Goal: Task Accomplishment & Management: Complete application form

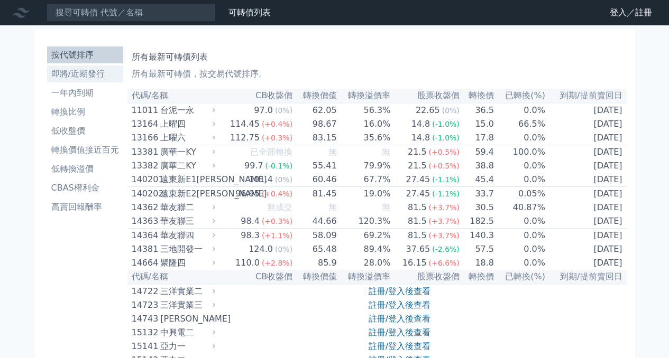
click at [101, 73] on li "即將/近期發行" at bounding box center [85, 74] width 76 height 13
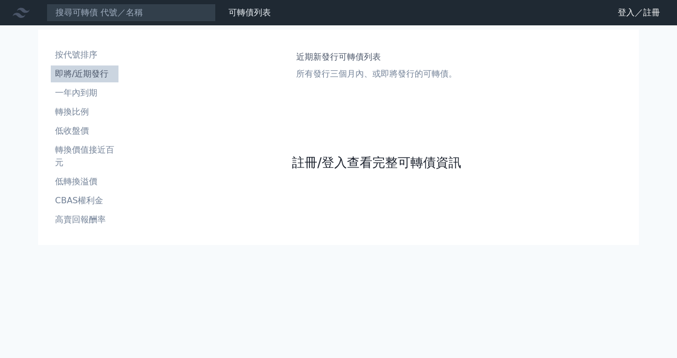
click at [327, 167] on link "註冊/登入查看完整可轉債資訊" at bounding box center [376, 162] width 169 height 17
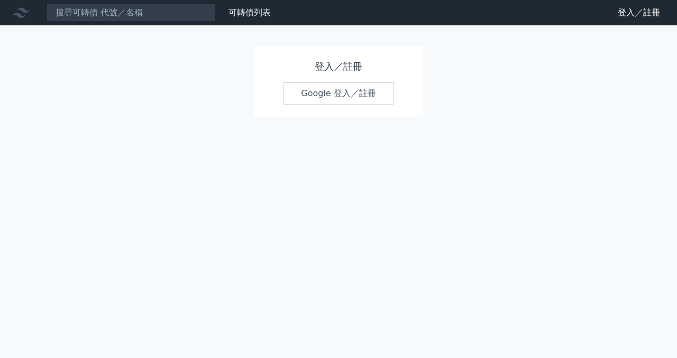
click at [333, 94] on link "Google 登入／註冊" at bounding box center [338, 93] width 110 height 22
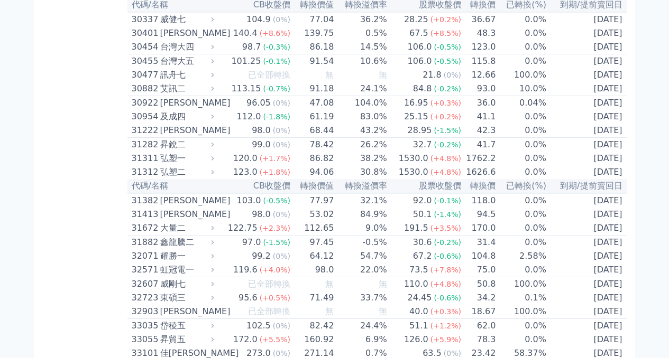
scroll to position [1542, 0]
